Goal: Find specific page/section: Find specific page/section

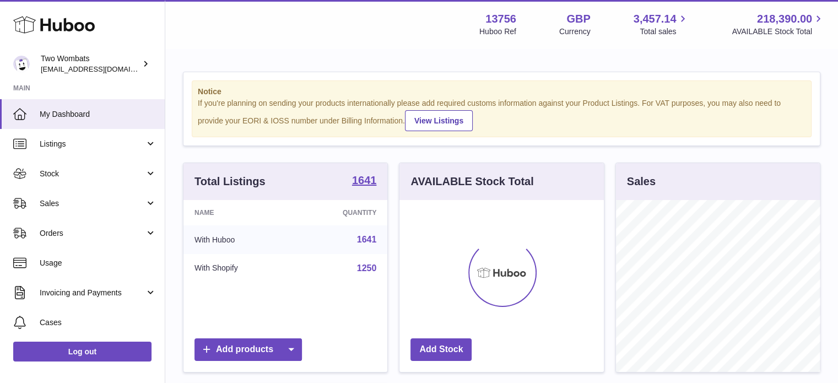
scroll to position [172, 204]
click at [64, 139] on span "Listings" at bounding box center [92, 144] width 105 height 10
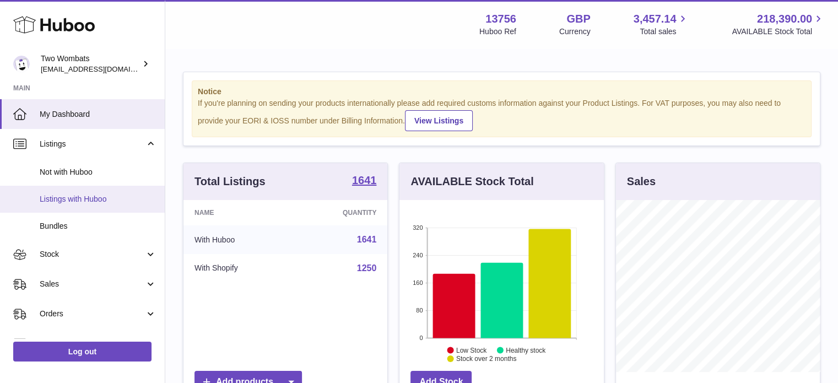
click at [83, 198] on span "Listings with Huboo" at bounding box center [98, 199] width 117 height 10
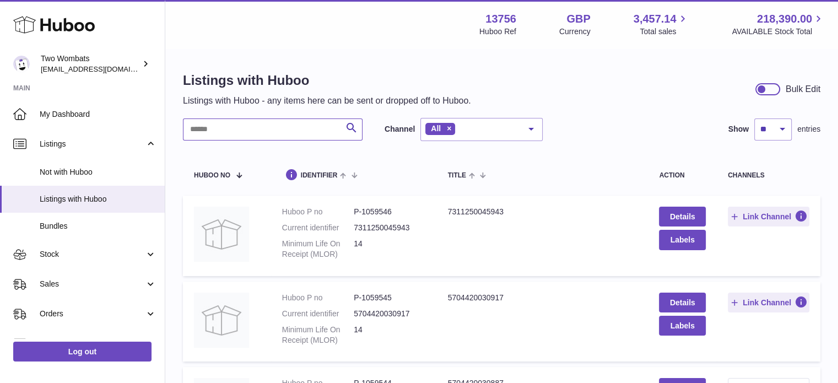
drag, startPoint x: 228, startPoint y: 129, endPoint x: 234, endPoint y: 128, distance: 5.8
click at [228, 129] on input "text" at bounding box center [273, 129] width 180 height 22
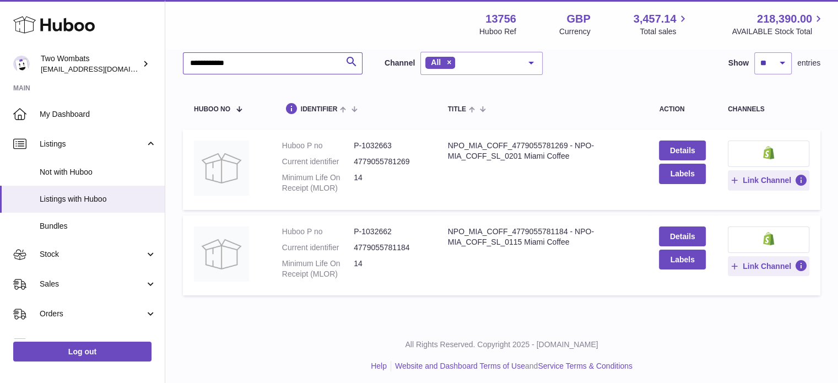
scroll to position [70, 0]
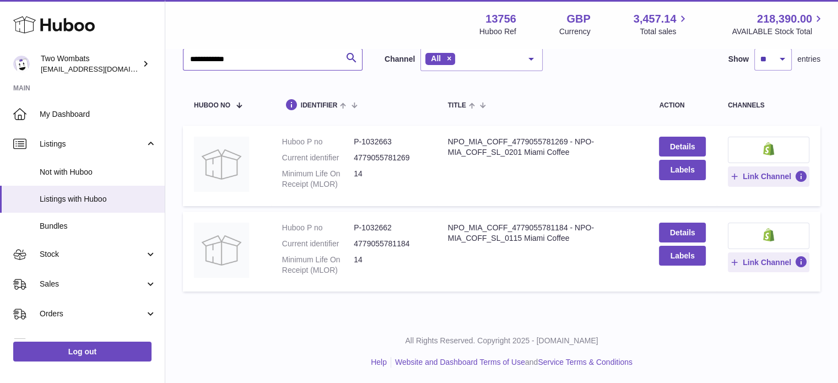
type input "**********"
drag, startPoint x: 395, startPoint y: 139, endPoint x: 399, endPoint y: 134, distance: 6.3
click at [399, 134] on td "Huboo P no P-1032663 Current identifier 4779055781269 Minimum Life On Receipt (…" at bounding box center [354, 166] width 166 height 80
drag, startPoint x: 398, startPoint y: 136, endPoint x: 361, endPoint y: 130, distance: 36.9
click at [361, 130] on td "Huboo P no P-1032663 Current identifier 4779055781269 Minimum Life On Receipt (…" at bounding box center [354, 166] width 166 height 80
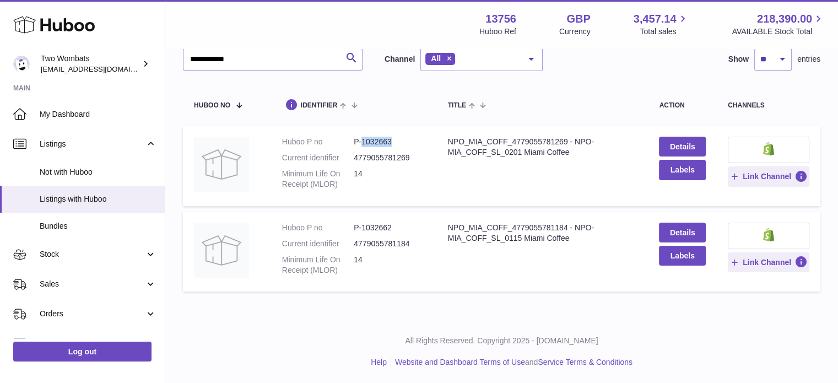
copy dd "1032663"
